Goal: Information Seeking & Learning: Learn about a topic

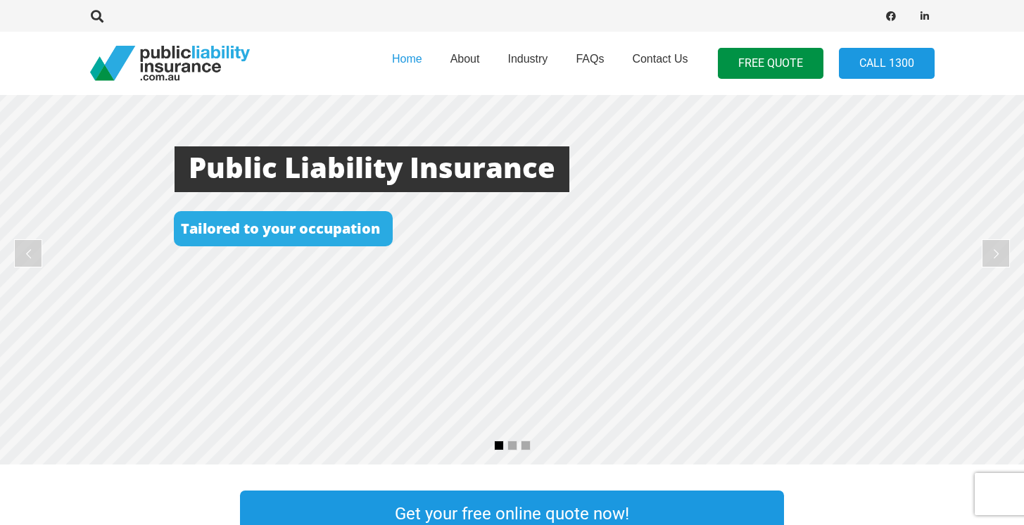
scroll to position [75, 0]
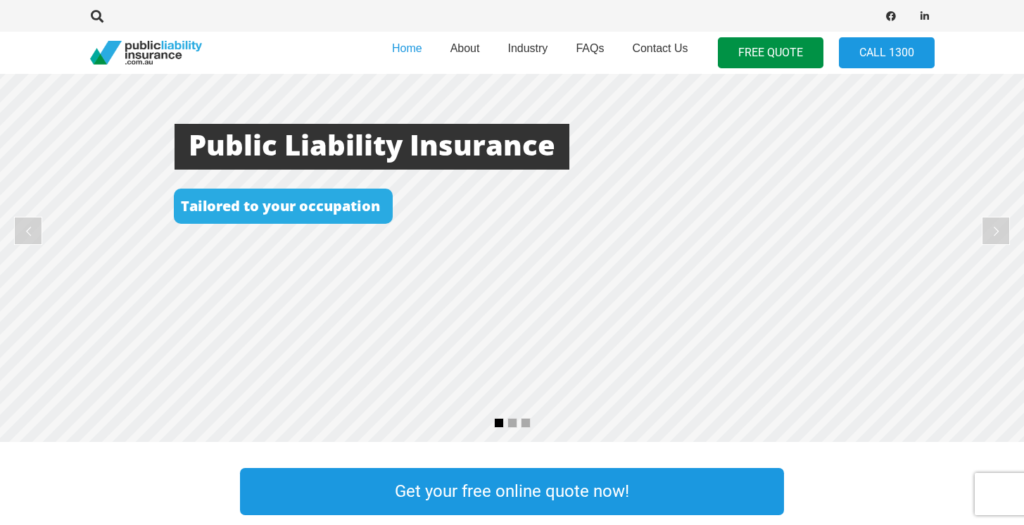
drag, startPoint x: 746, startPoint y: 181, endPoint x: 537, endPoint y: 177, distance: 209.0
click at [583, 177] on rs-layer at bounding box center [512, 231] width 1024 height 422
click at [508, 424] on rs-bullet at bounding box center [512, 423] width 10 height 10
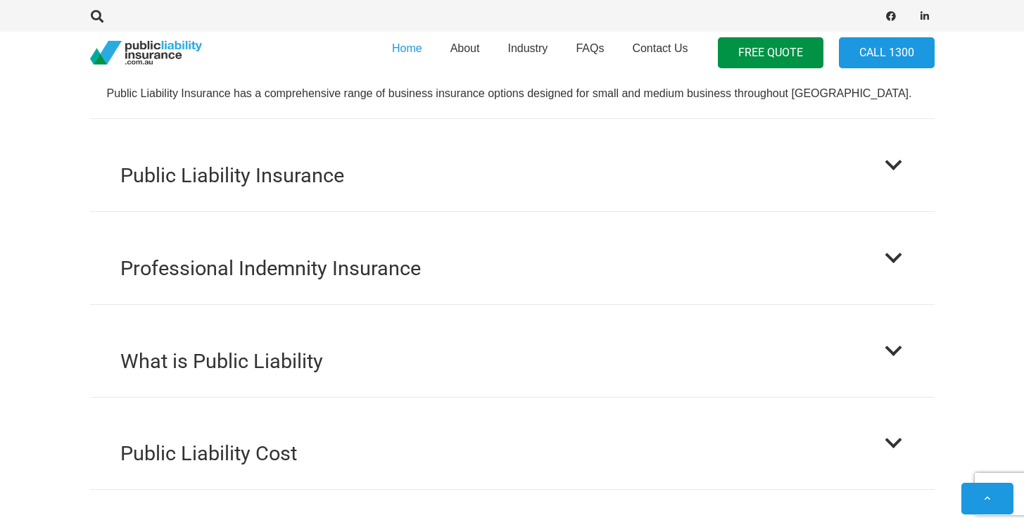
scroll to position [1318, 0]
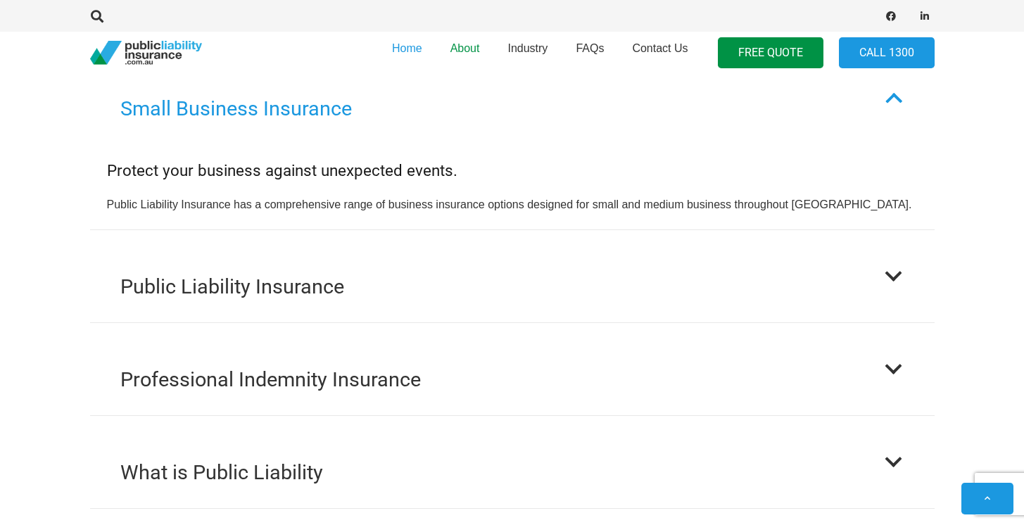
click at [470, 51] on span "About" at bounding box center [465, 48] width 30 height 12
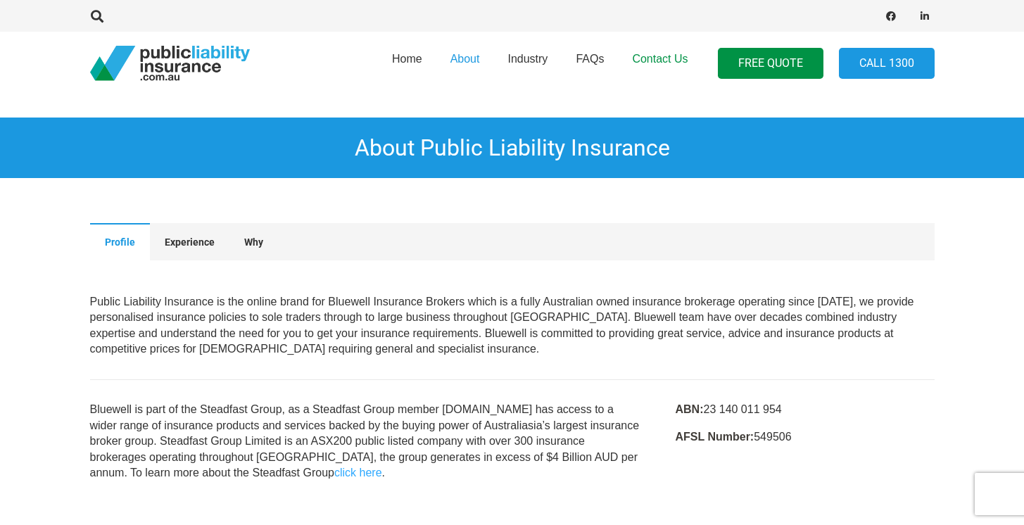
click at [661, 50] on link "Contact Us" at bounding box center [660, 63] width 84 height 72
drag, startPoint x: 85, startPoint y: 408, endPoint x: 239, endPoint y: 408, distance: 154.1
click at [239, 408] on div "Bluewell is part of the Steadfast Group, as a Steadfast Group member www.public…" at bounding box center [365, 441] width 585 height 79
click at [239, 408] on p "Bluewell is part of the Steadfast Group, as a Steadfast Group member www.public…" at bounding box center [366, 441] width 552 height 79
drag, startPoint x: 198, startPoint y: 408, endPoint x: 280, endPoint y: 414, distance: 82.5
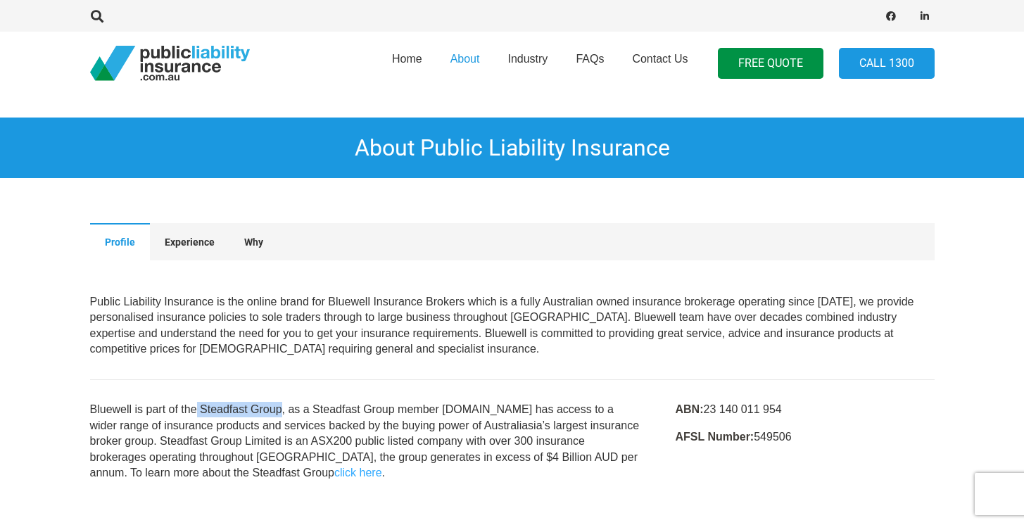
click at [280, 414] on p "Bluewell is part of the Steadfast Group, as a Steadfast Group member www.public…" at bounding box center [366, 441] width 552 height 79
copy p "Steadfast Group"
click at [166, 72] on img "pli_logotransparent" at bounding box center [170, 63] width 160 height 35
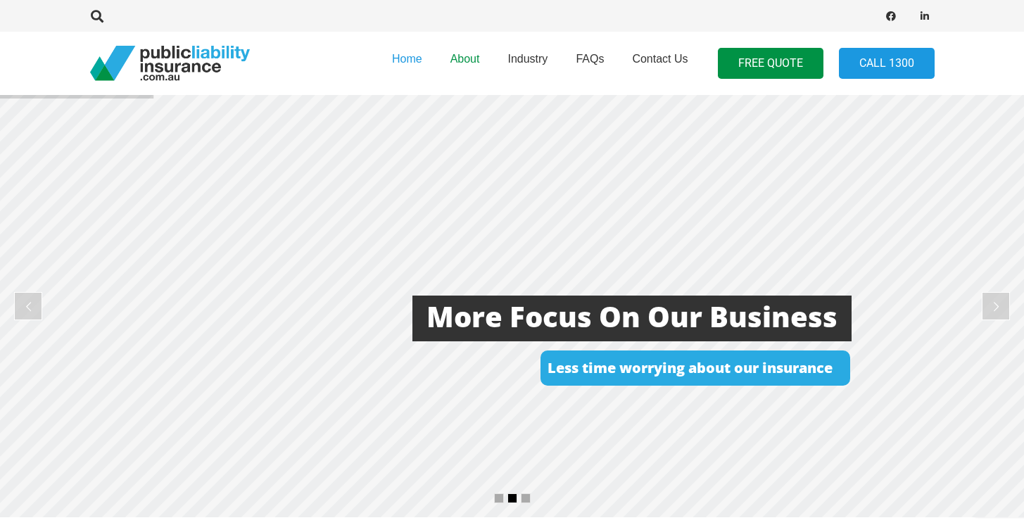
click at [477, 59] on span "About" at bounding box center [465, 59] width 30 height 12
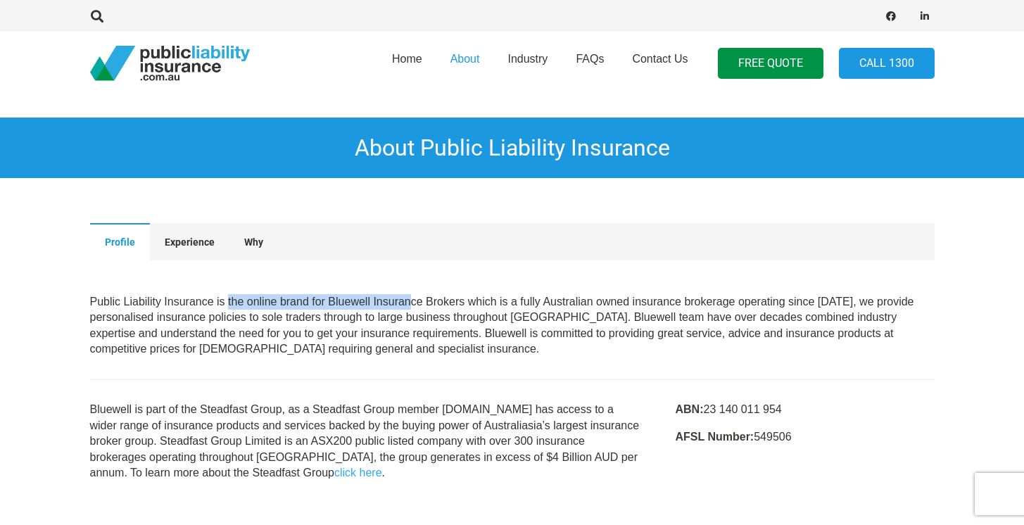
drag, startPoint x: 227, startPoint y: 307, endPoint x: 409, endPoint y: 308, distance: 181.5
click at [409, 308] on p "Public Liability Insurance is the online brand for Bluewell Insurance Brokers w…" at bounding box center [512, 325] width 844 height 63
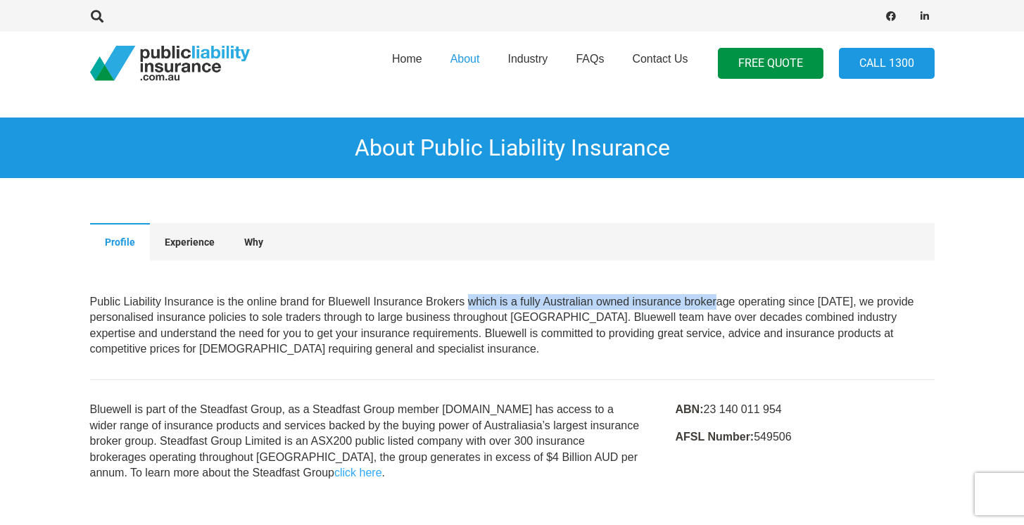
drag, startPoint x: 466, startPoint y: 304, endPoint x: 718, endPoint y: 300, distance: 251.2
click at [718, 300] on p "Public Liability Insurance is the online brand for Bluewell Insurance Brokers w…" at bounding box center [512, 325] width 844 height 63
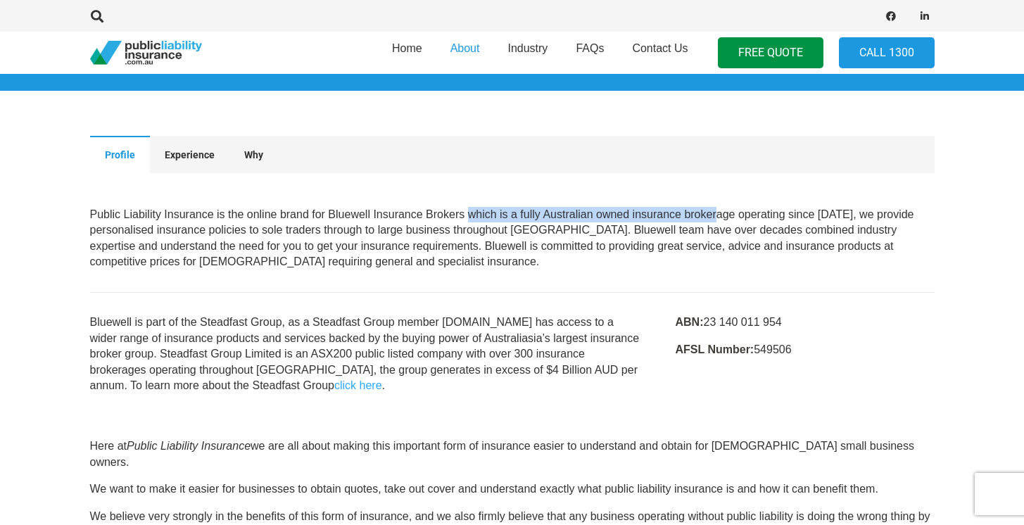
scroll to position [94, 0]
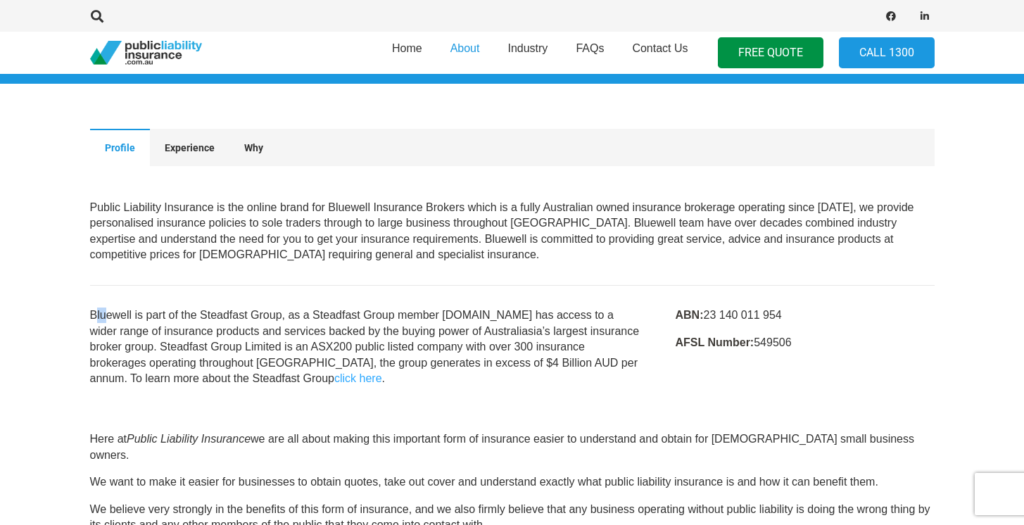
drag, startPoint x: 98, startPoint y: 316, endPoint x: 121, endPoint y: 316, distance: 23.2
click at [120, 316] on p "Bluewell is part of the Steadfast Group, as a Steadfast Group member www.public…" at bounding box center [366, 346] width 552 height 79
drag, startPoint x: 182, startPoint y: 317, endPoint x: 257, endPoint y: 322, distance: 74.7
click at [257, 321] on p "Bluewell is part of the Steadfast Group, as a Steadfast Group member www.public…" at bounding box center [366, 346] width 552 height 79
